Goal: Find specific page/section: Find specific page/section

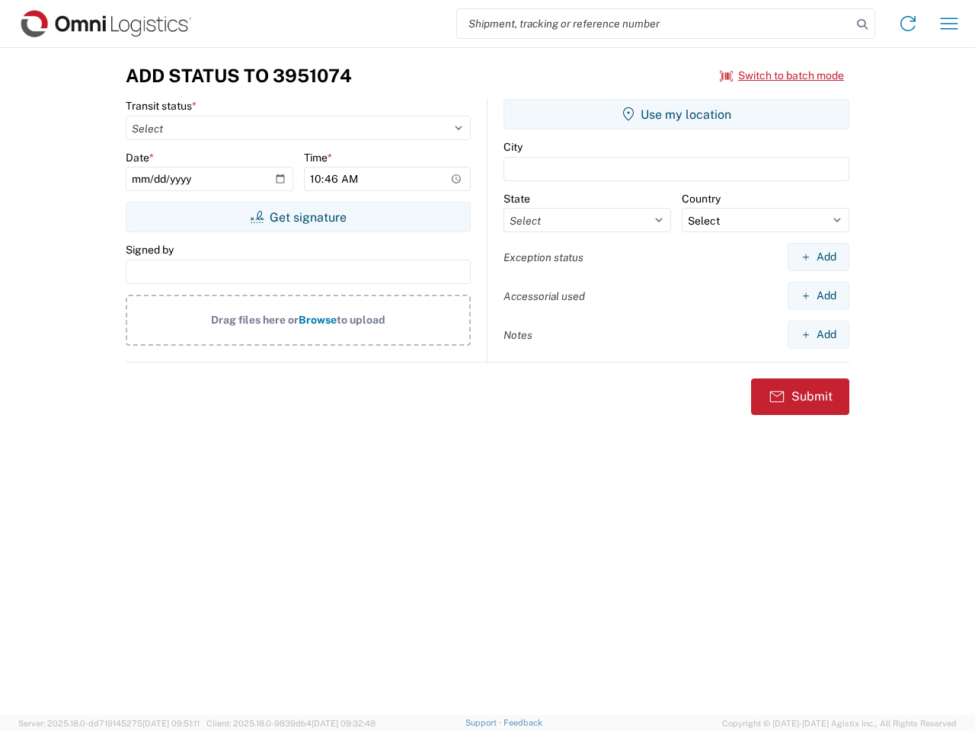
click at [654, 24] on input "search" at bounding box center [654, 23] width 394 height 29
click at [862, 24] on icon at bounding box center [861, 24] width 21 height 21
click at [908, 24] on icon at bounding box center [908, 23] width 24 height 24
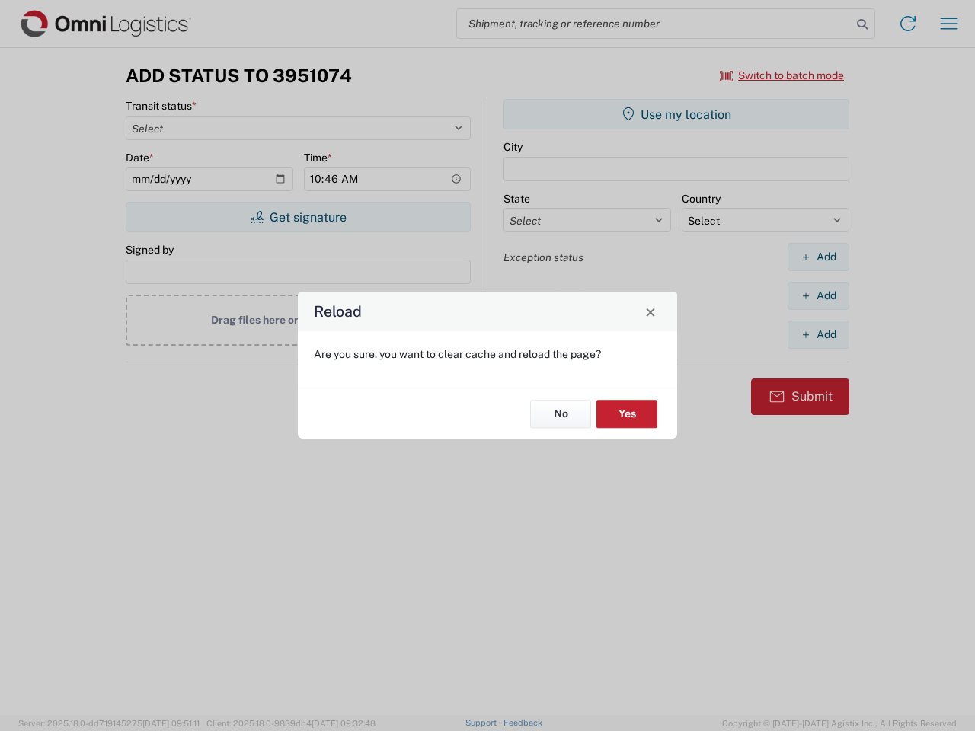
click at [949, 24] on div "Reload Are you sure, you want to clear cache and reload the page? No Yes" at bounding box center [487, 365] width 975 height 731
click at [782, 75] on div "Reload Are you sure, you want to clear cache and reload the page? No Yes" at bounding box center [487, 365] width 975 height 731
click at [298, 217] on div "Reload Are you sure, you want to clear cache and reload the page? No Yes" at bounding box center [487, 365] width 975 height 731
click at [676, 114] on div "Reload Are you sure, you want to clear cache and reload the page? No Yes" at bounding box center [487, 365] width 975 height 731
click at [818, 257] on div "Reload Are you sure, you want to clear cache and reload the page? No Yes" at bounding box center [487, 365] width 975 height 731
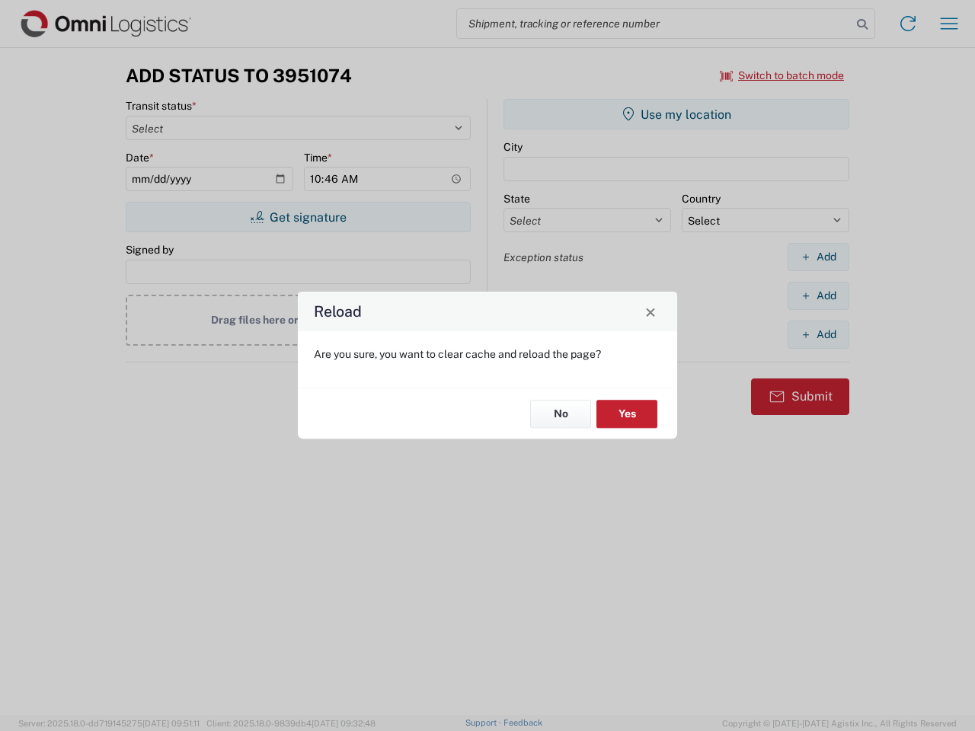
click at [818, 295] on div "Reload Are you sure, you want to clear cache and reload the page? No Yes" at bounding box center [487, 365] width 975 height 731
click at [818, 334] on div "Reload Are you sure, you want to clear cache and reload the page? No Yes" at bounding box center [487, 365] width 975 height 731
